Goal: Task Accomplishment & Management: Manage account settings

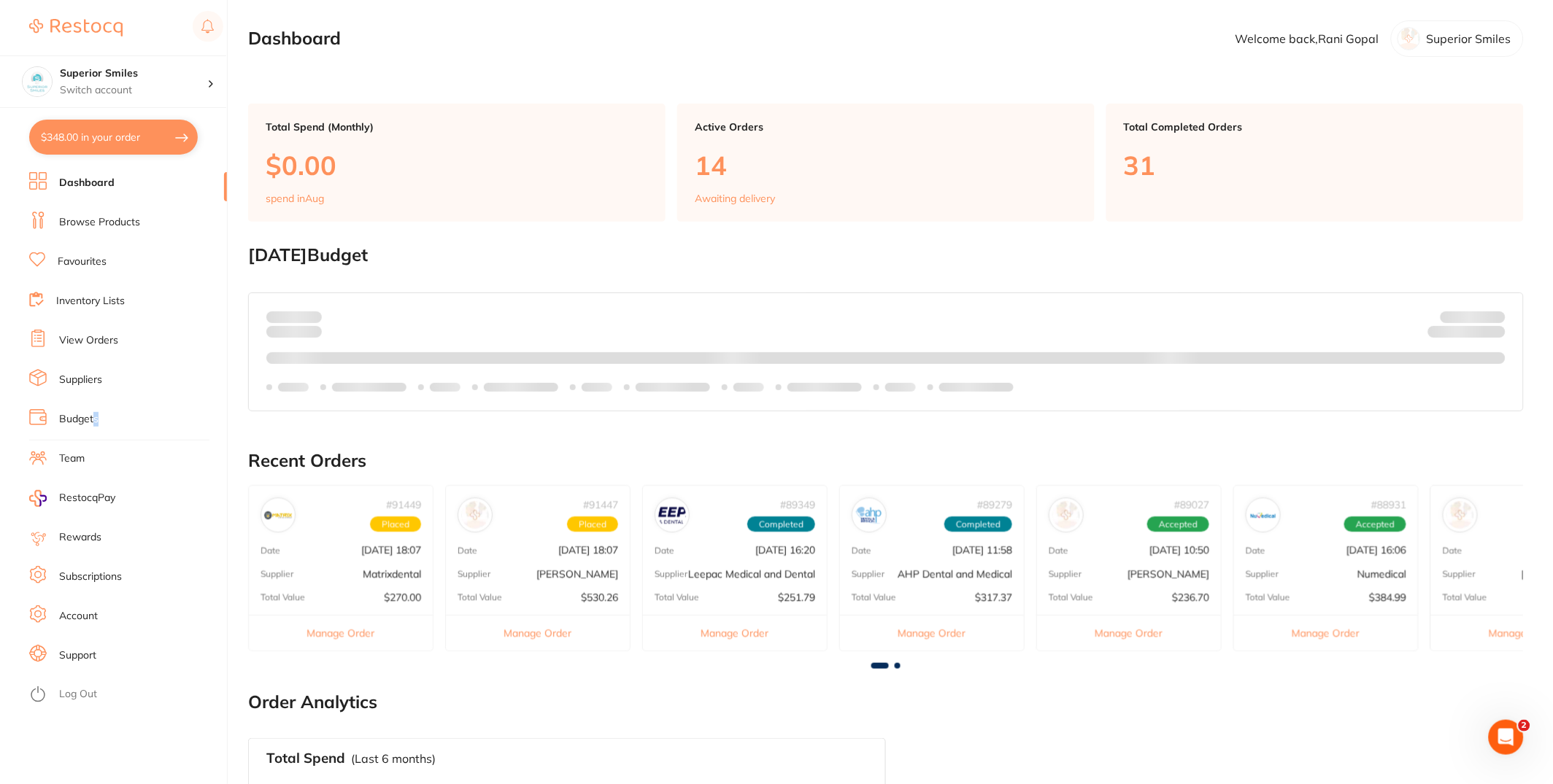
type textarea "s"
click at [96, 416] on link "Budgets" at bounding box center [79, 419] width 40 height 14
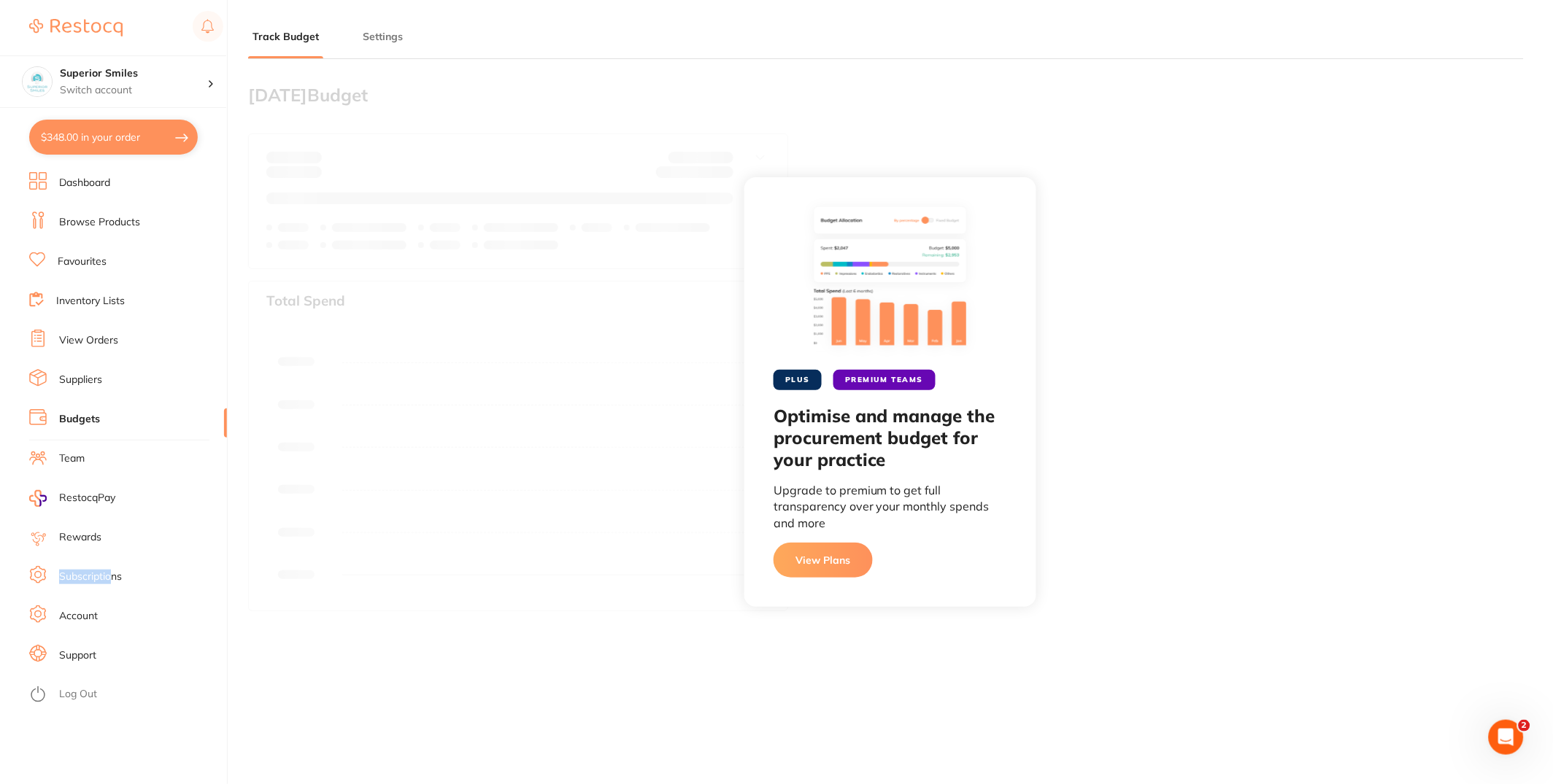
click at [114, 570] on link "Subscriptions" at bounding box center [90, 577] width 62 height 14
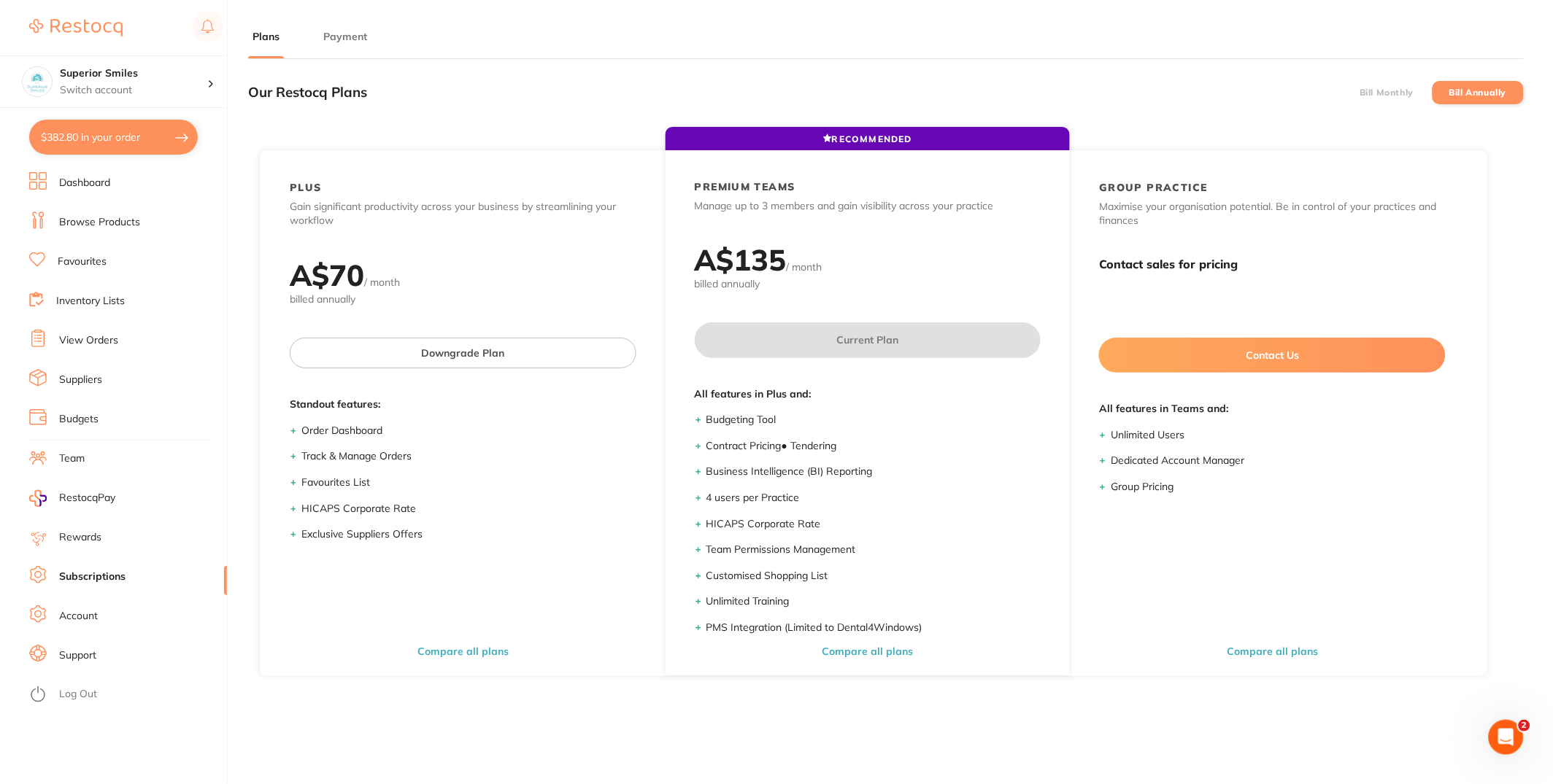
click at [1382, 88] on label "Bill Monthly" at bounding box center [1386, 93] width 54 height 10
click at [1359, 93] on input "Bill Monthly" at bounding box center [1359, 93] width 0 height 0
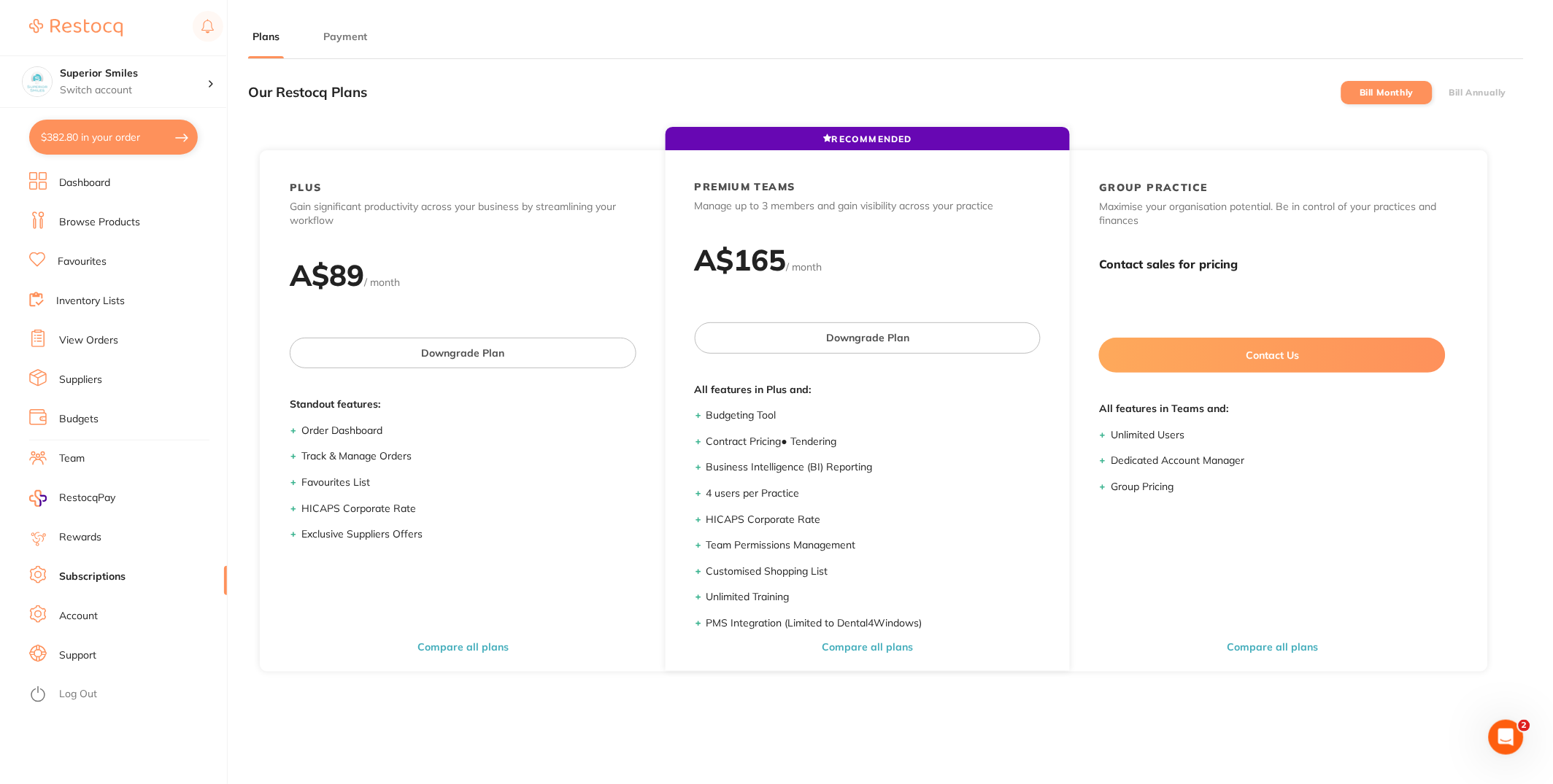
click at [730, 80] on div "Our Restocq Plans Bill Monthly Bill Annually" at bounding box center [886, 92] width 1275 height 43
